Goal: Task Accomplishment & Management: Use online tool/utility

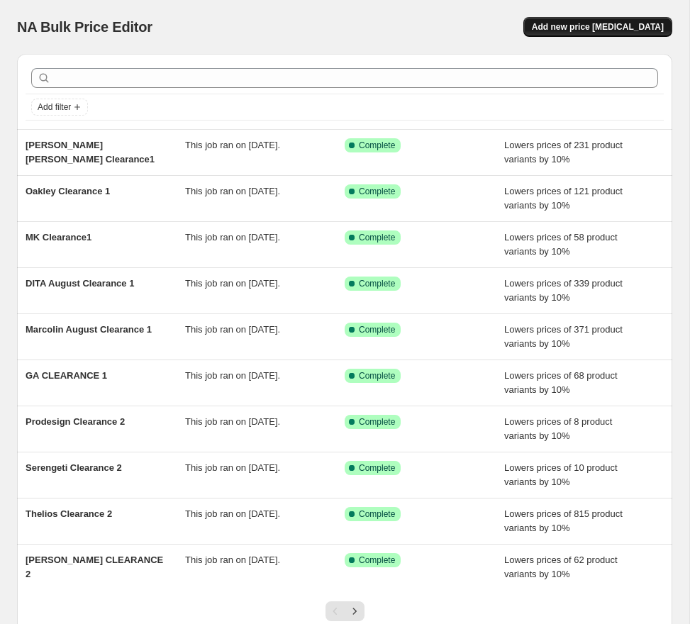
click at [597, 32] on span "Add new price [MEDICAL_DATA]" at bounding box center [598, 26] width 132 height 11
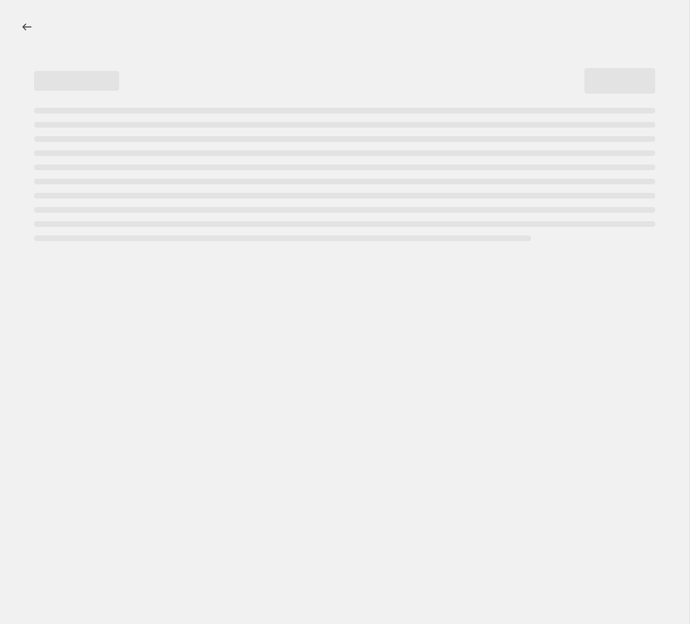
select select "percentage"
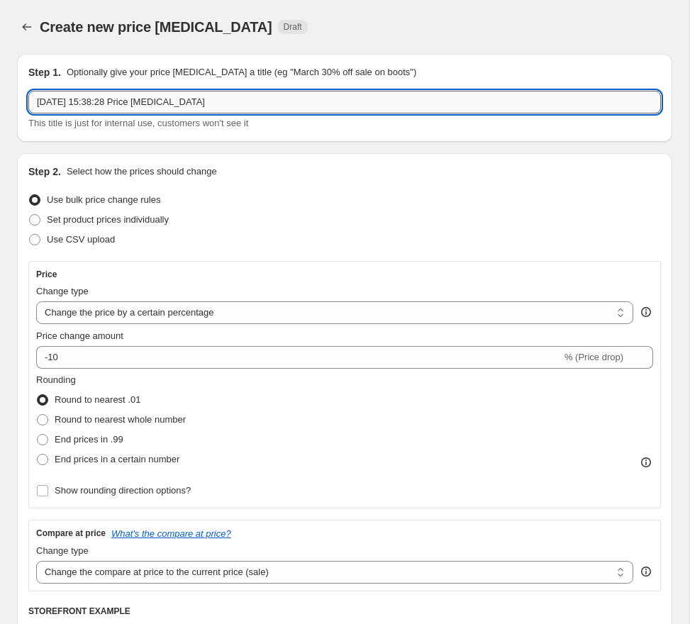
click at [138, 105] on input "[DATE] 15:38:28 Price [MEDICAL_DATA]" at bounding box center [344, 102] width 632 height 23
click at [198, 103] on input "text" at bounding box center [344, 102] width 632 height 23
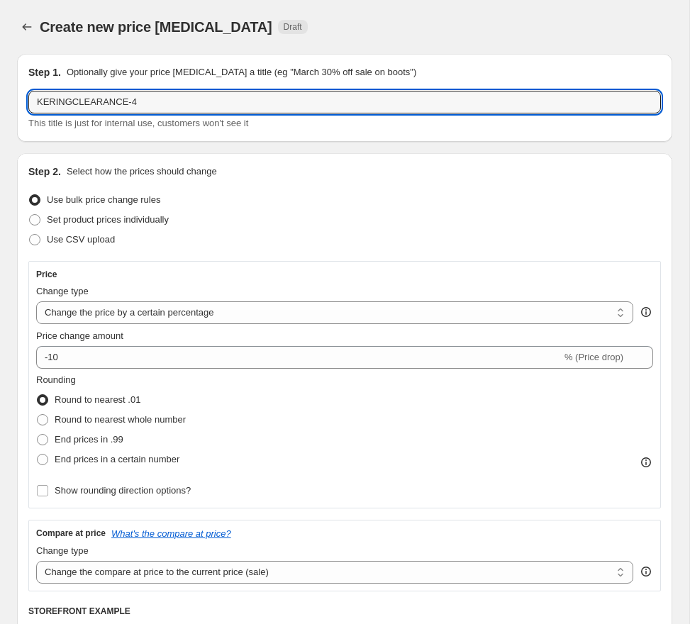
type input "KERINGCLEARANCE-4"
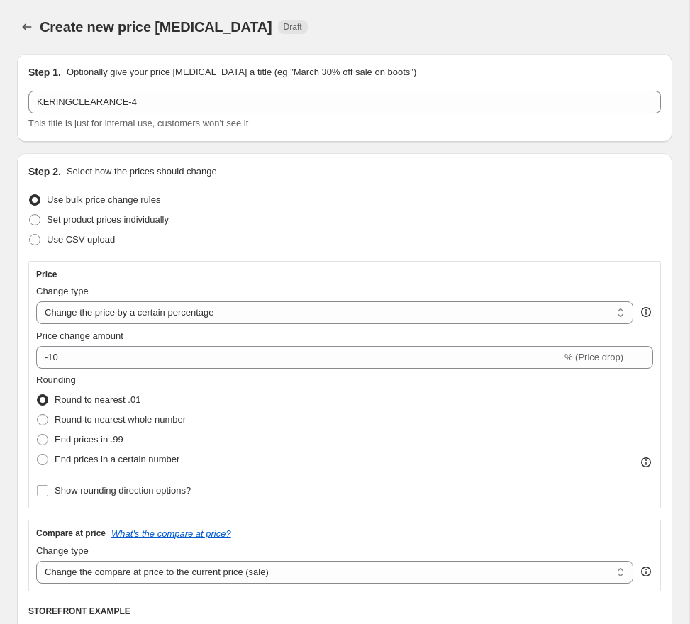
click at [443, 194] on div "Use bulk price change rules" at bounding box center [344, 200] width 632 height 20
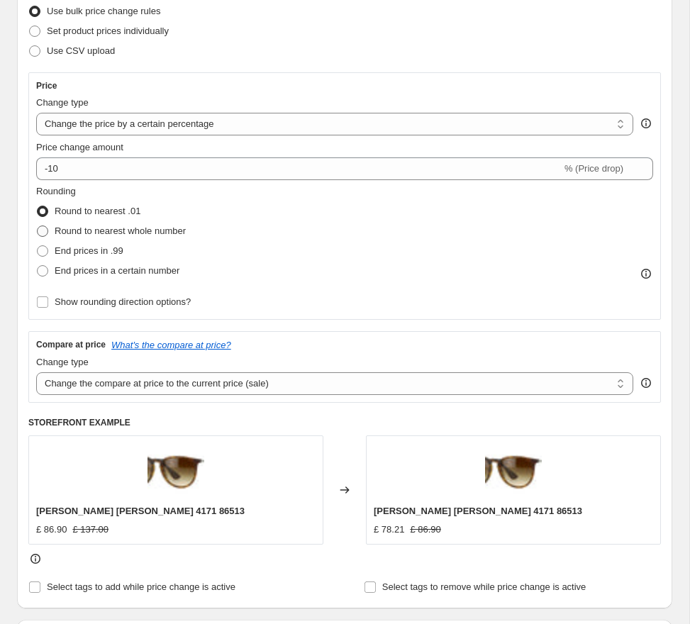
click at [140, 234] on span "Round to nearest whole number" at bounding box center [120, 231] width 131 height 14
click at [38, 226] on input "Round to nearest whole number" at bounding box center [37, 225] width 1 height 1
radio input "true"
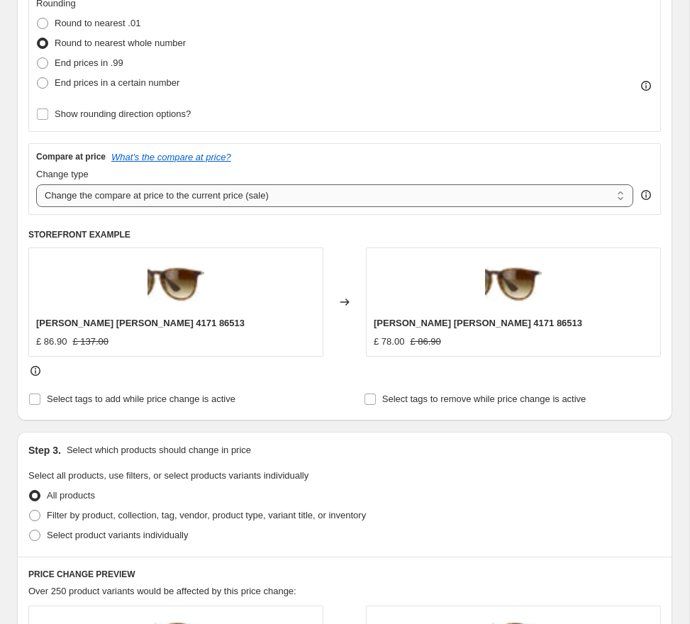
scroll to position [375, 0]
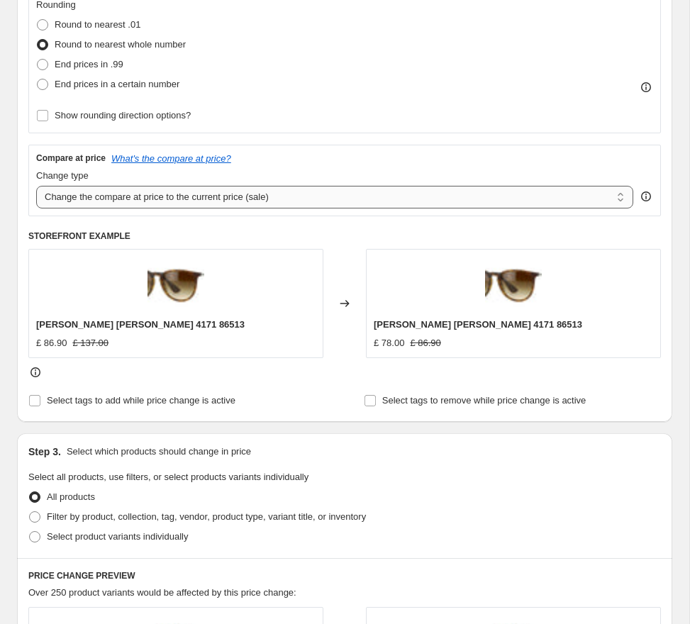
click at [286, 196] on select "Change the compare at price to the current price (sale) Change the compare at p…" at bounding box center [334, 197] width 597 height 23
select select "no_change"
click at [36, 186] on select "Change the compare at price to the current price (sale) Change the compare at p…" at bounding box center [334, 197] width 597 height 23
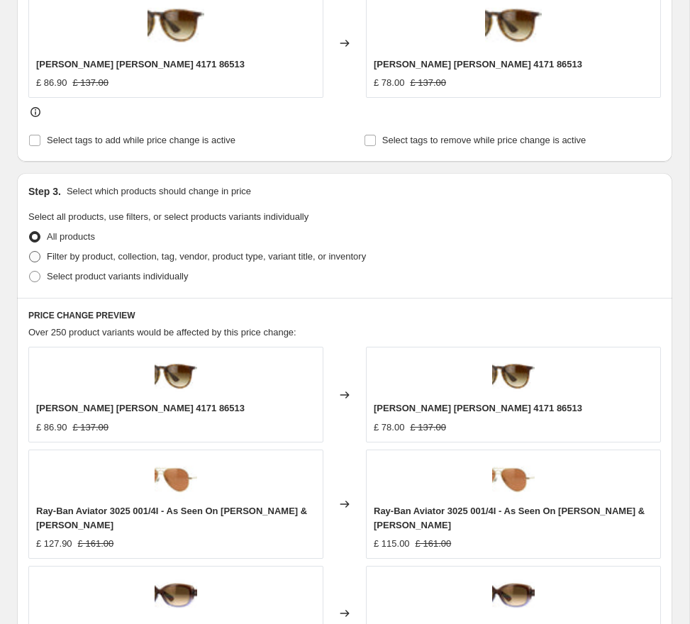
scroll to position [640, 0]
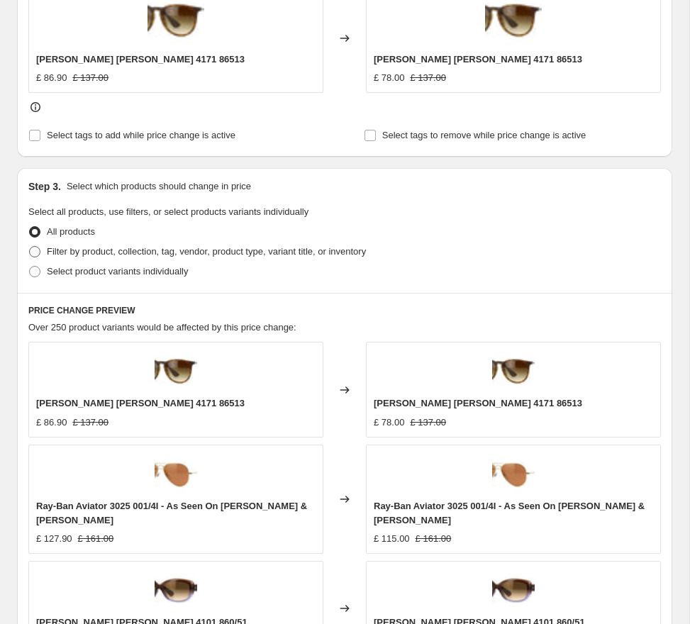
click at [289, 252] on span "Filter by product, collection, tag, vendor, product type, variant title, or inv…" at bounding box center [206, 251] width 319 height 11
click at [30, 247] on input "Filter by product, collection, tag, vendor, product type, variant title, or inv…" at bounding box center [29, 246] width 1 height 1
radio input "true"
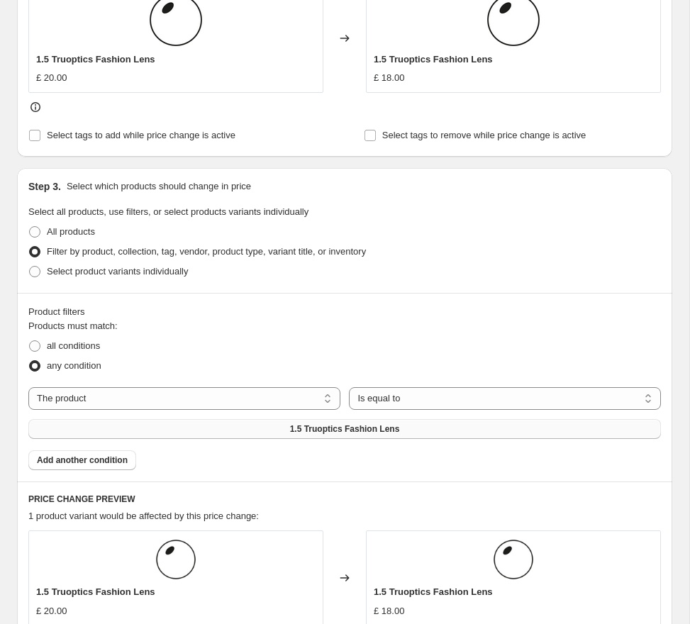
click at [374, 429] on span "1.5 Truoptics Fashion Lens" at bounding box center [345, 428] width 110 height 11
click at [244, 400] on select "The product The product's collection The product's tag The product's vendor The…" at bounding box center [184, 398] width 312 height 23
select select "tag"
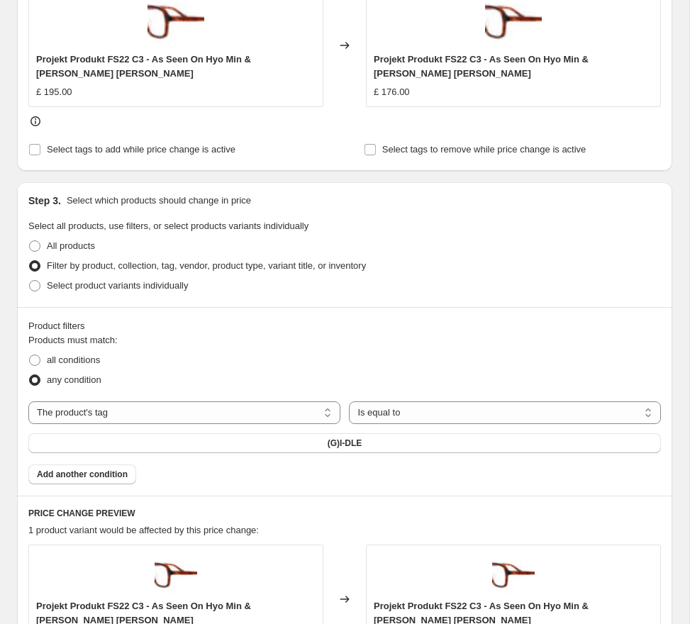
click at [332, 427] on div "The product The product's collection The product's tag The product's vendor The…" at bounding box center [344, 427] width 632 height 52
click at [344, 445] on span "(G)I-DLE" at bounding box center [344, 442] width 35 height 11
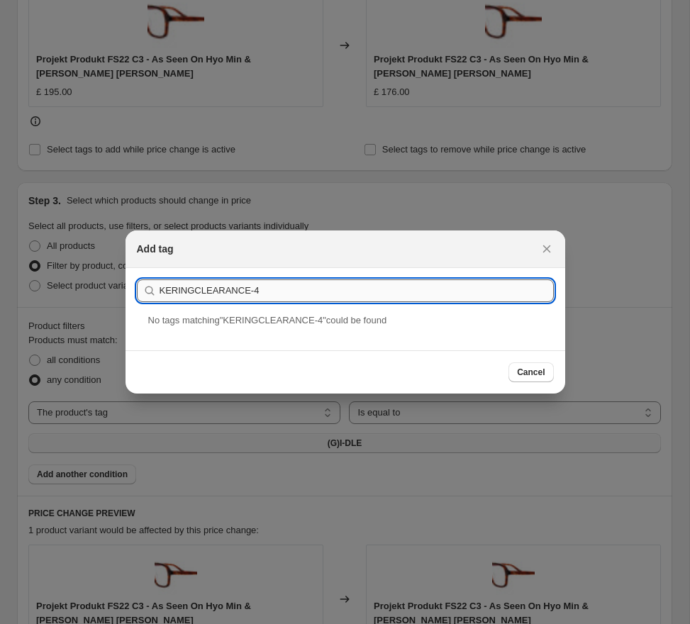
click at [190, 294] on input "KERINGCLEARANCE-4" at bounding box center [356, 290] width 394 height 23
paste input ":r2g:"
type input "KERING CLEARANCE-4"
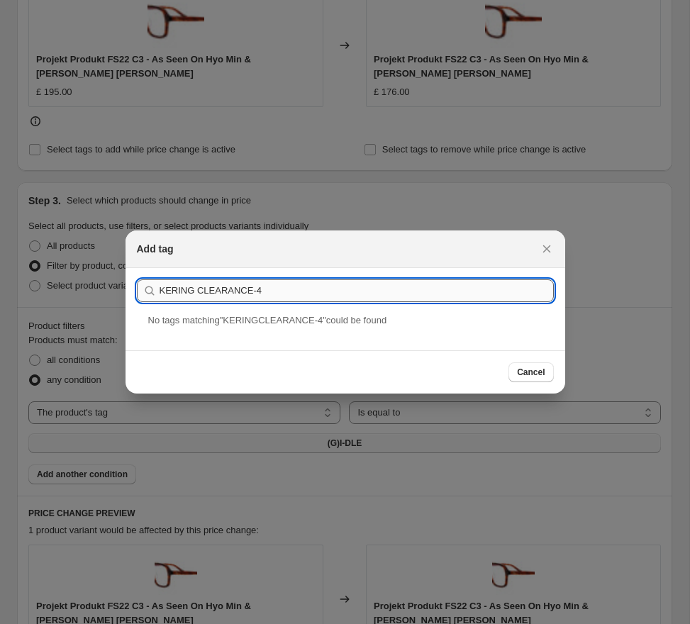
click at [137, 268] on button "Submit" at bounding box center [157, 275] width 40 height 15
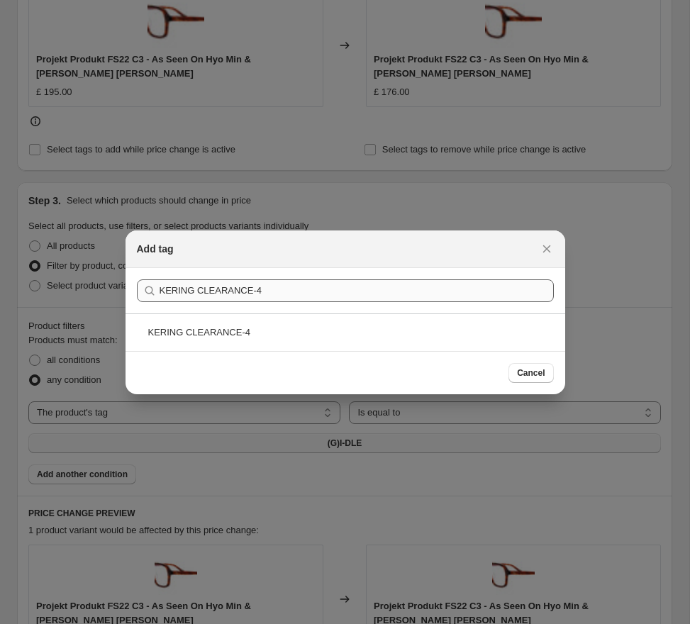
click at [228, 334] on div "KERING CLEARANCE-4" at bounding box center [344, 332] width 439 height 38
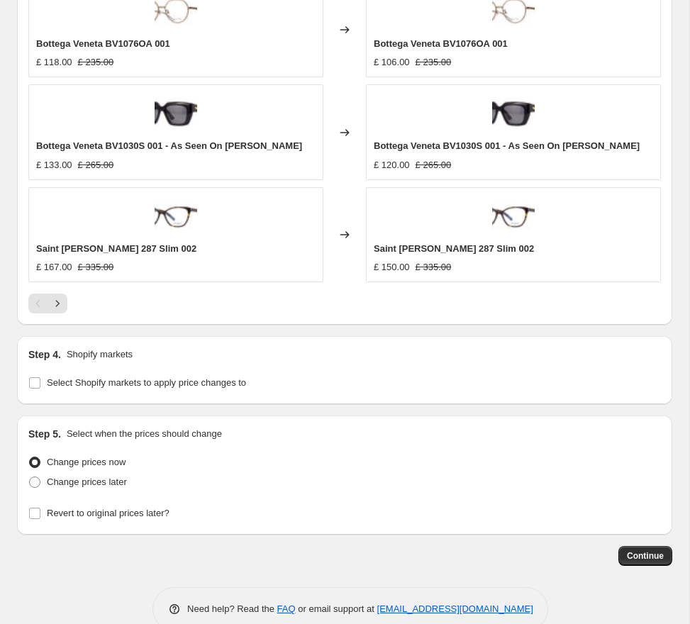
scroll to position [1395, 0]
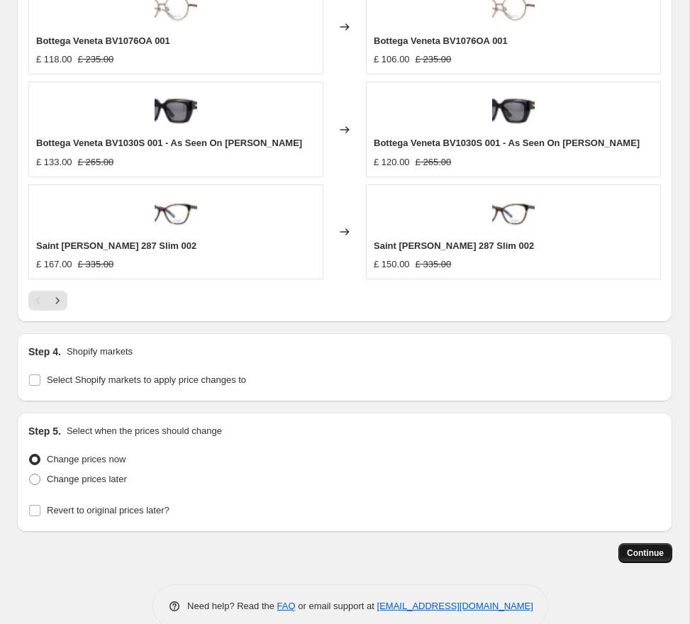
click at [650, 549] on span "Continue" at bounding box center [644, 552] width 37 height 11
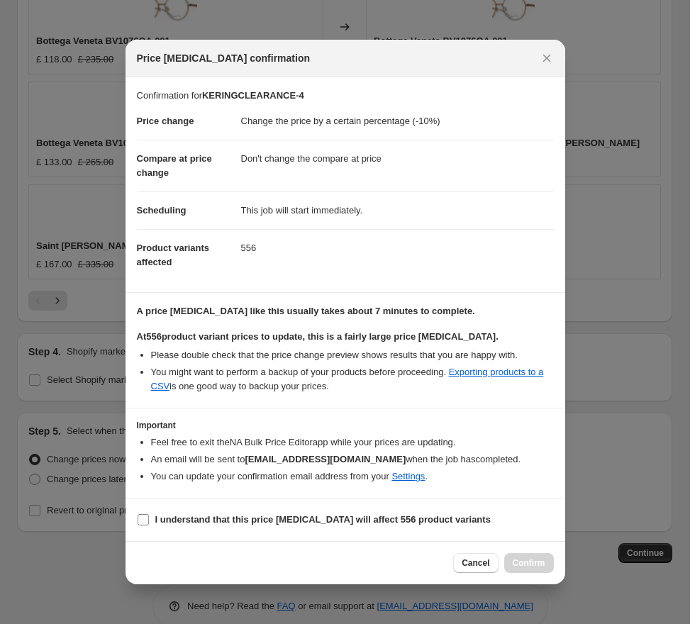
click at [260, 517] on b "I understand that this price [MEDICAL_DATA] will affect 556 product variants" at bounding box center [322, 519] width 335 height 11
click at [149, 517] on input "I understand that this price [MEDICAL_DATA] will affect 556 product variants" at bounding box center [142, 519] width 11 height 11
checkbox input "true"
click at [532, 560] on span "Confirm" at bounding box center [528, 562] width 33 height 11
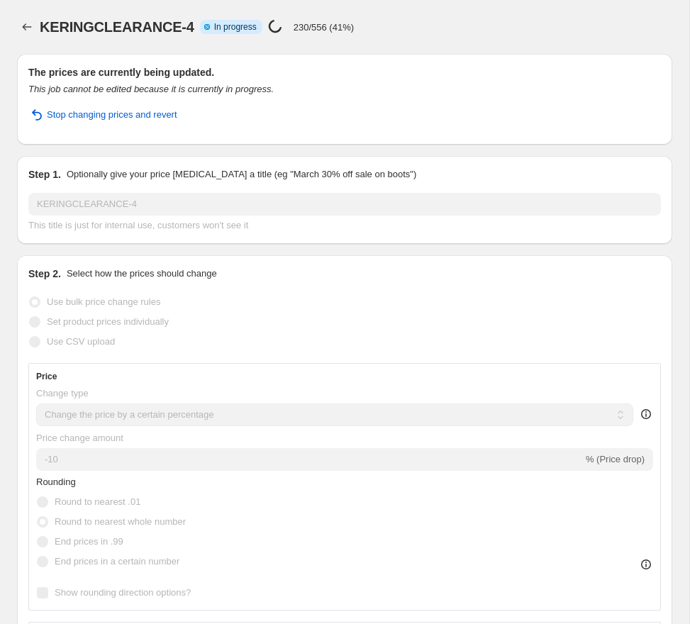
scroll to position [1, 0]
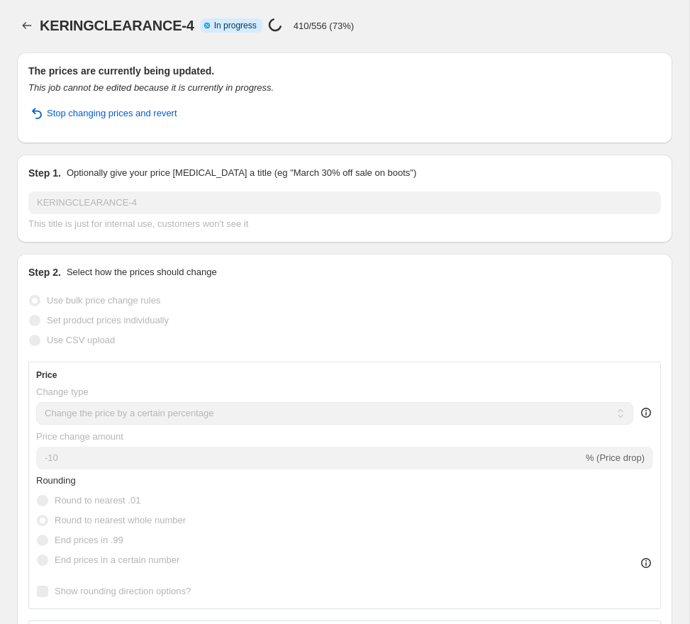
select select "percentage"
select select "no_change"
select select "tag"
